Goal: Information Seeking & Learning: Learn about a topic

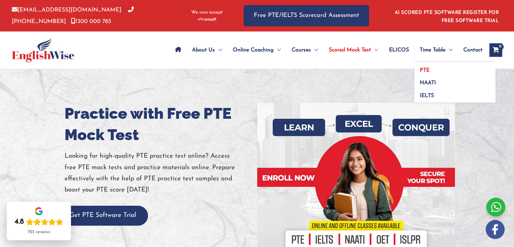
click at [437, 71] on link "PTE" at bounding box center [454, 67] width 81 height 13
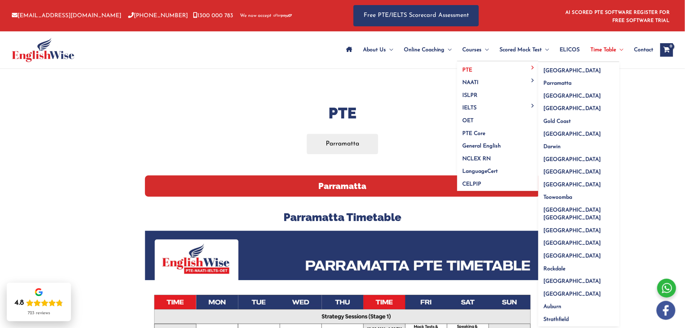
click at [475, 68] on link "PTE" at bounding box center [497, 67] width 81 height 13
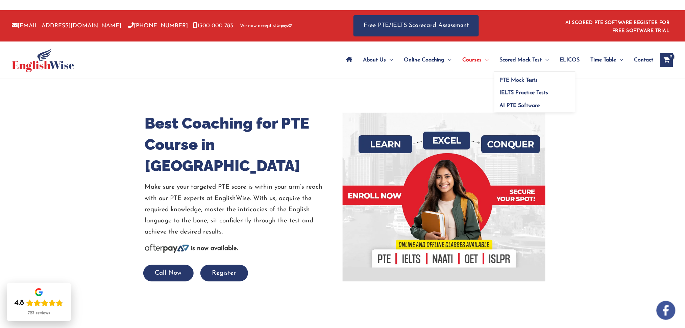
click at [521, 72] on span "Scored Mock Test" at bounding box center [520, 60] width 42 height 24
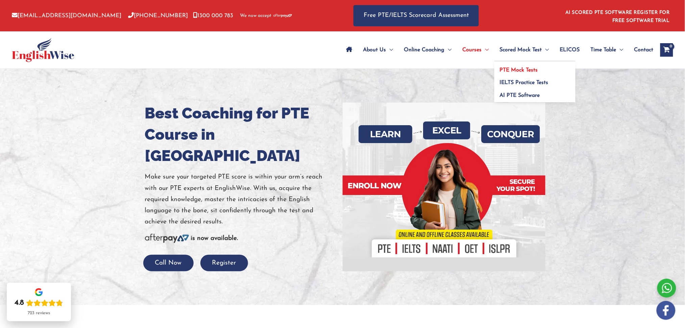
click at [521, 68] on span "PTE Mock Tests" at bounding box center [518, 70] width 38 height 5
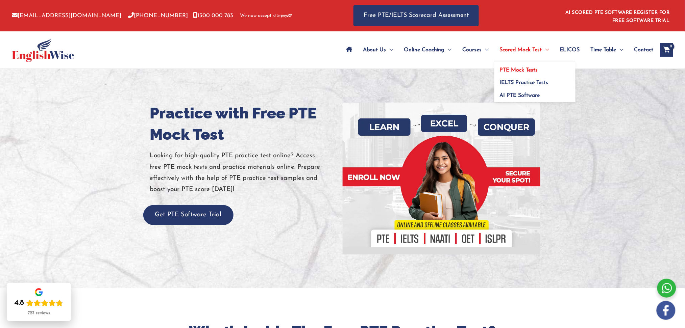
click at [516, 68] on span "PTE Mock Tests" at bounding box center [518, 70] width 38 height 5
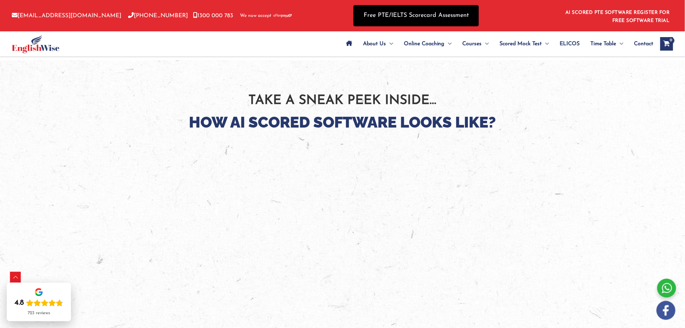
scroll to position [1015, 0]
